Goal: Find specific page/section: Find specific page/section

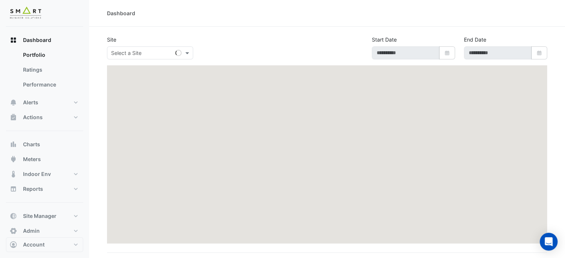
type input "**********"
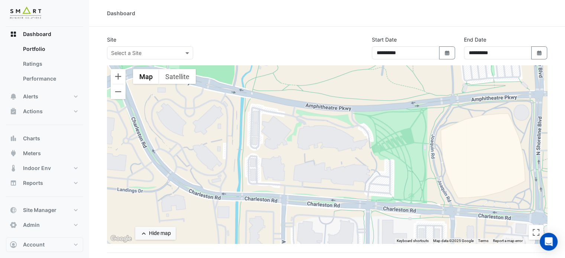
scroll to position [9, 0]
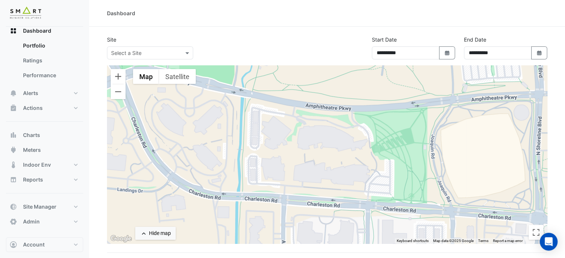
click at [27, 16] on img at bounding box center [25, 13] width 33 height 15
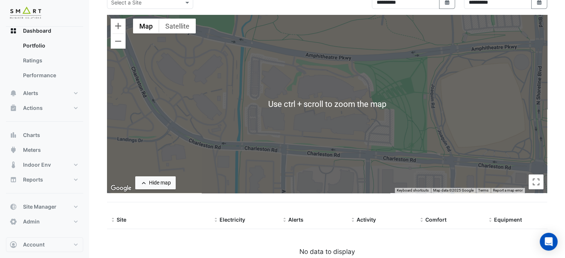
scroll to position [0, 0]
